Goal: Check status

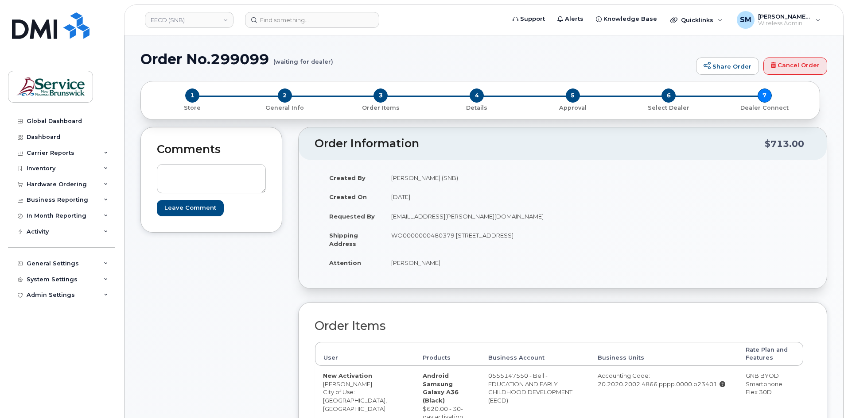
click at [271, 28] on header "EECD (SNB) Support Alerts Knowledge Base Quicklinks Suspend / Cancel Device Cha…" at bounding box center [483, 19] width 719 height 31
click at [275, 20] on input at bounding box center [312, 20] width 134 height 16
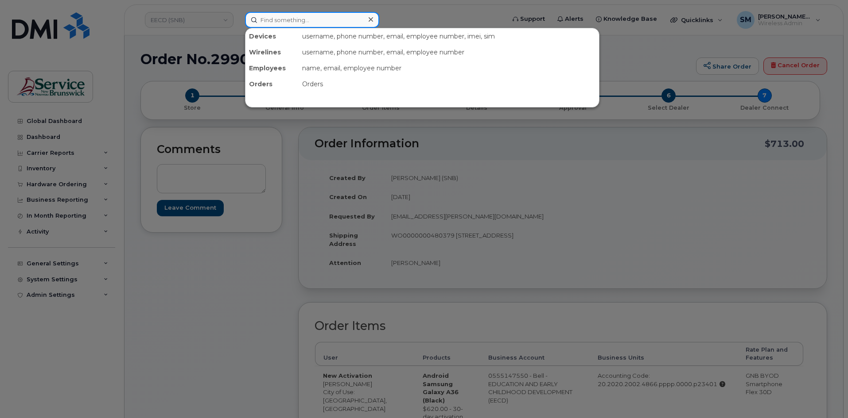
paste input "89302610207733718719"
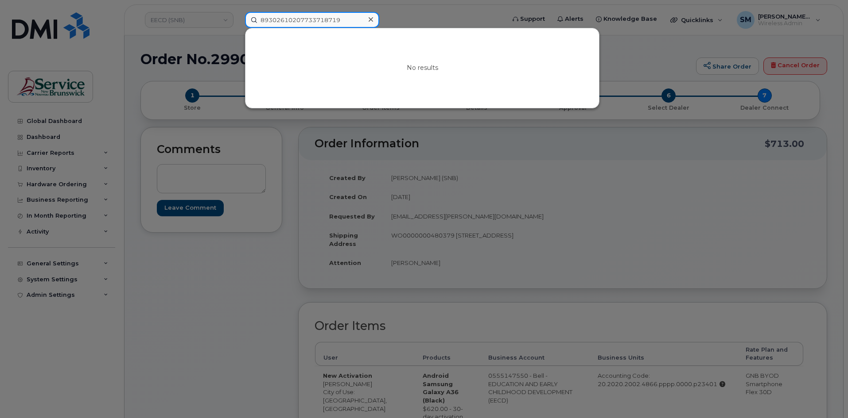
click at [261, 22] on input "89302610207733718719" at bounding box center [312, 20] width 134 height 16
click at [208, 17] on div at bounding box center [424, 209] width 848 height 418
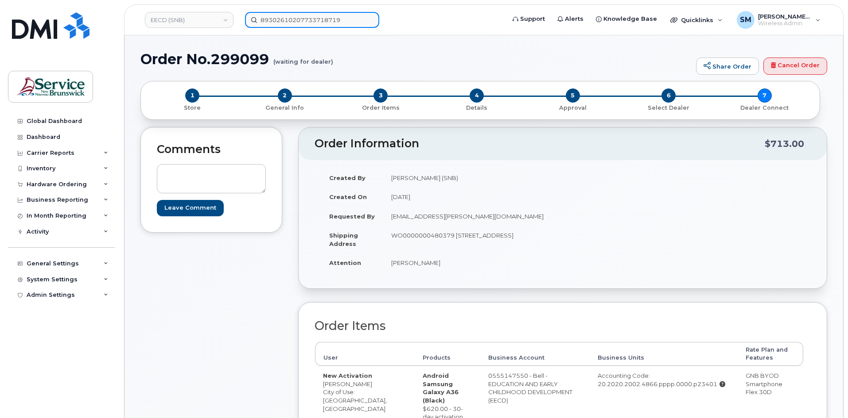
click at [299, 25] on input "89302610207733718719" at bounding box center [312, 20] width 134 height 16
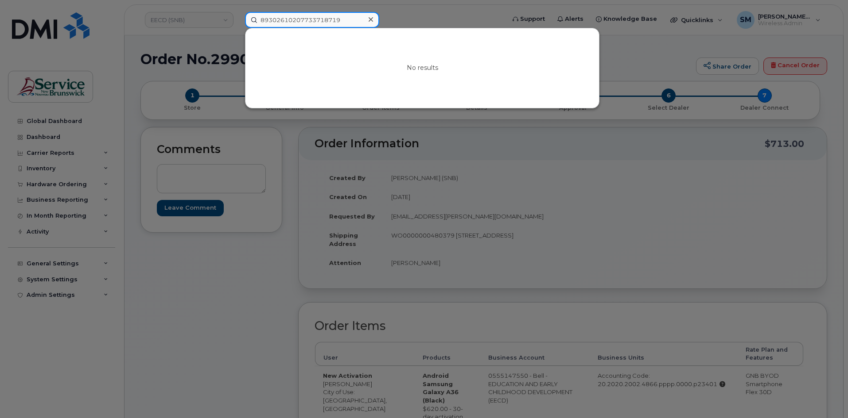
click at [299, 25] on input "89302610207733718719" at bounding box center [312, 20] width 134 height 16
paste input "3007791"
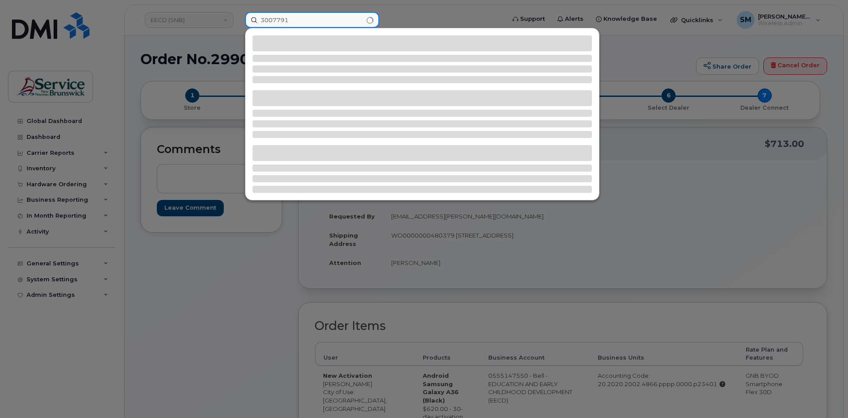
type input "3007791"
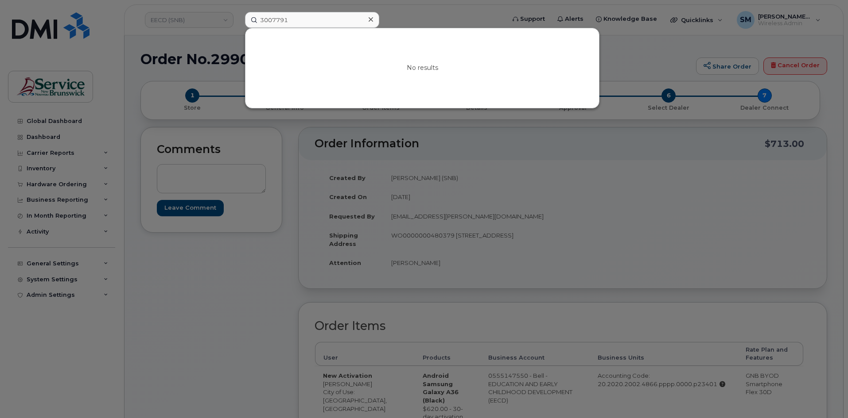
click at [370, 19] on icon at bounding box center [370, 19] width 4 height 4
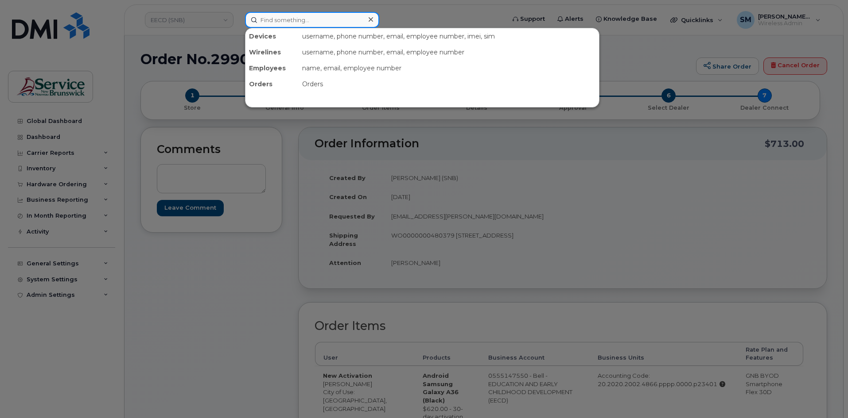
click at [274, 17] on input at bounding box center [312, 20] width 134 height 16
paste input "294707"
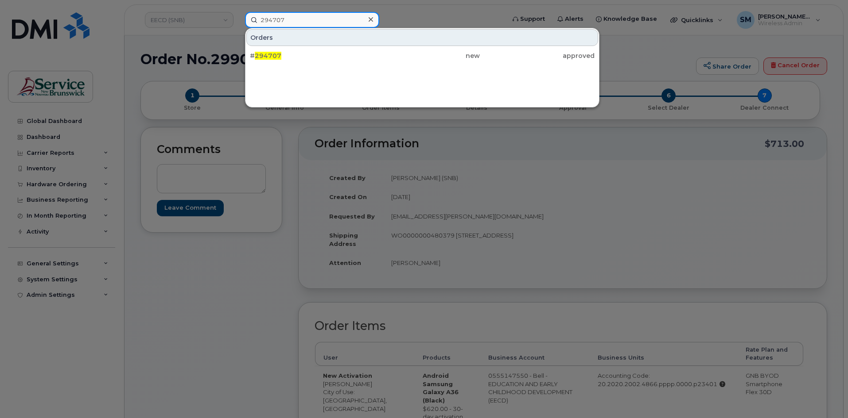
type input "294707"
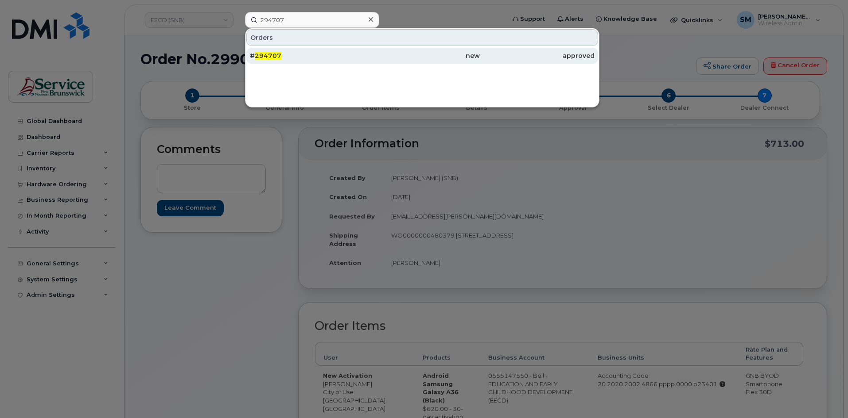
click at [302, 58] on div "# 294707" at bounding box center [307, 55] width 115 height 9
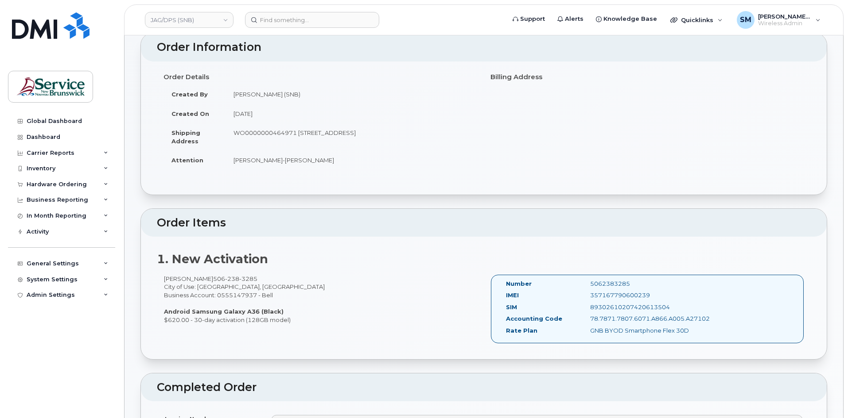
scroll to position [177, 0]
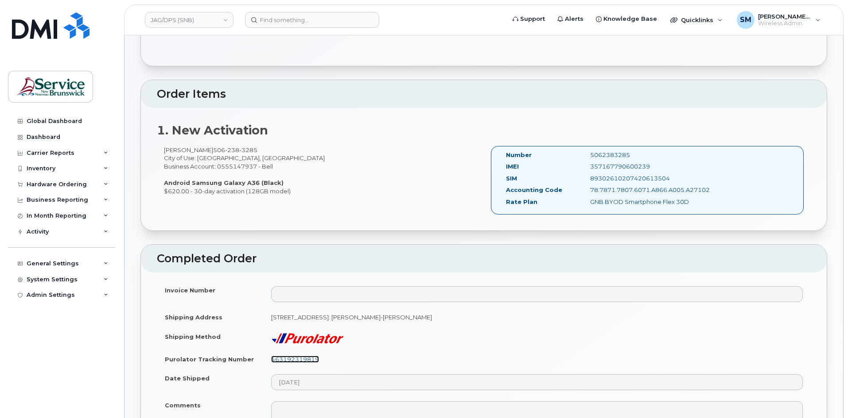
click at [302, 358] on link "463192319819" at bounding box center [295, 359] width 48 height 7
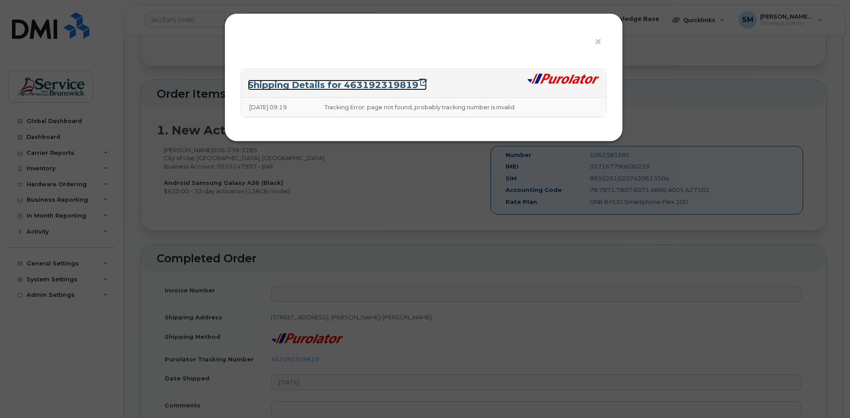
click at [375, 88] on link "Shipping Details for 463192319819" at bounding box center [337, 85] width 179 height 11
click at [390, 215] on div "× Shipping Details for 463192319819 08/25/2025 09:19 Tracking Error: page not f…" at bounding box center [425, 209] width 850 height 418
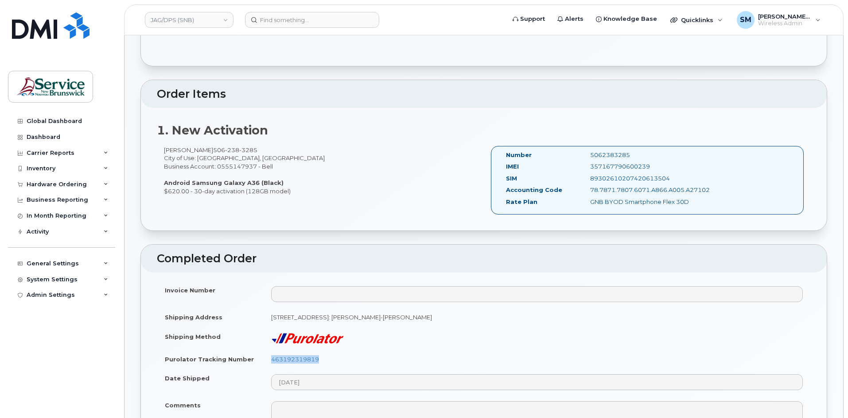
drag, startPoint x: 323, startPoint y: 360, endPoint x: 267, endPoint y: 359, distance: 56.7
click at [267, 359] on td "463192319819" at bounding box center [536, 359] width 547 height 19
copy link "463192319819"
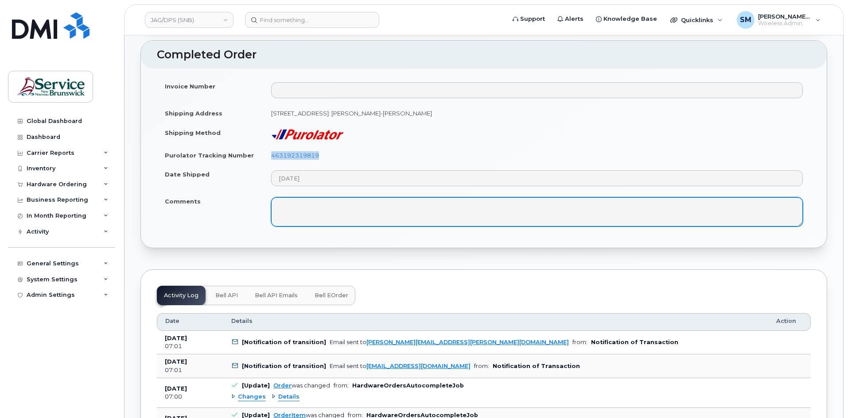
scroll to position [399, 0]
